Goal: Obtain resource: Obtain resource

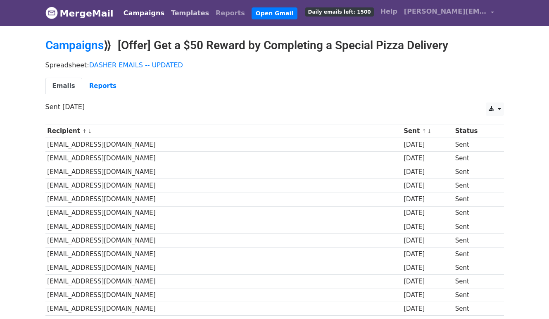
click at [169, 19] on link "Templates" at bounding box center [190, 13] width 45 height 17
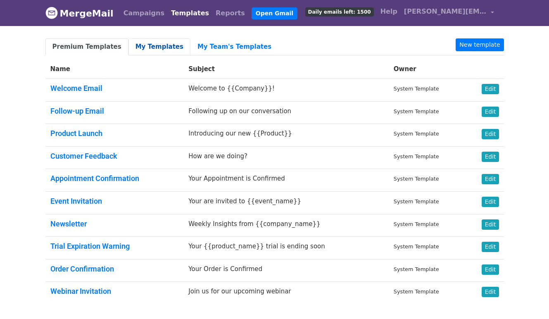
click at [150, 42] on link "My Templates" at bounding box center [159, 46] width 62 height 17
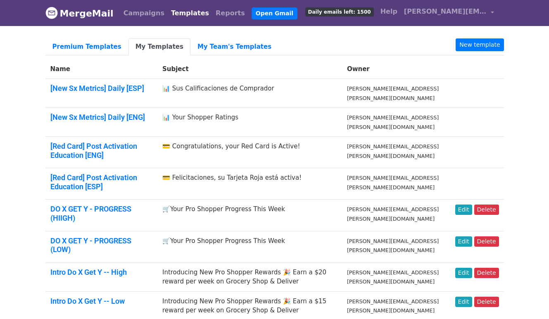
click at [152, 46] on link "My Templates" at bounding box center [159, 46] width 62 height 17
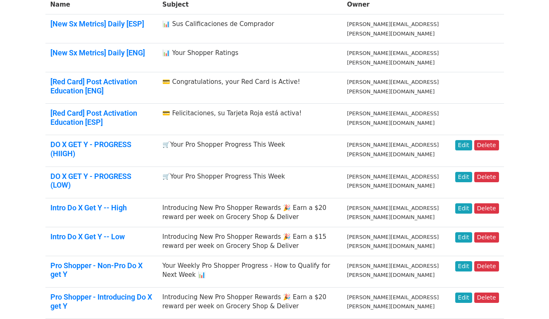
scroll to position [72, 0]
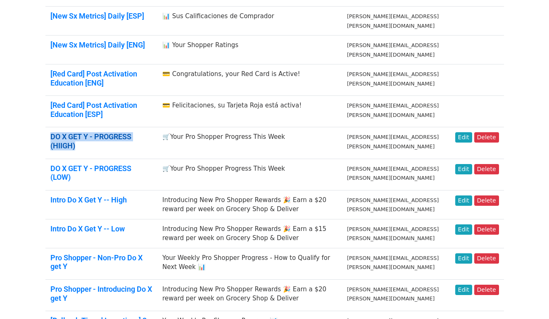
drag, startPoint x: 161, startPoint y: 138, endPoint x: 52, endPoint y: 140, distance: 109.0
click at [52, 140] on h5 "DO X GET Y - PROGRESS (HIIGH)" at bounding box center [101, 141] width 102 height 18
copy link "DO X GET Y - PROGRESS (HIIGH)"
